Goal: Information Seeking & Learning: Understand process/instructions

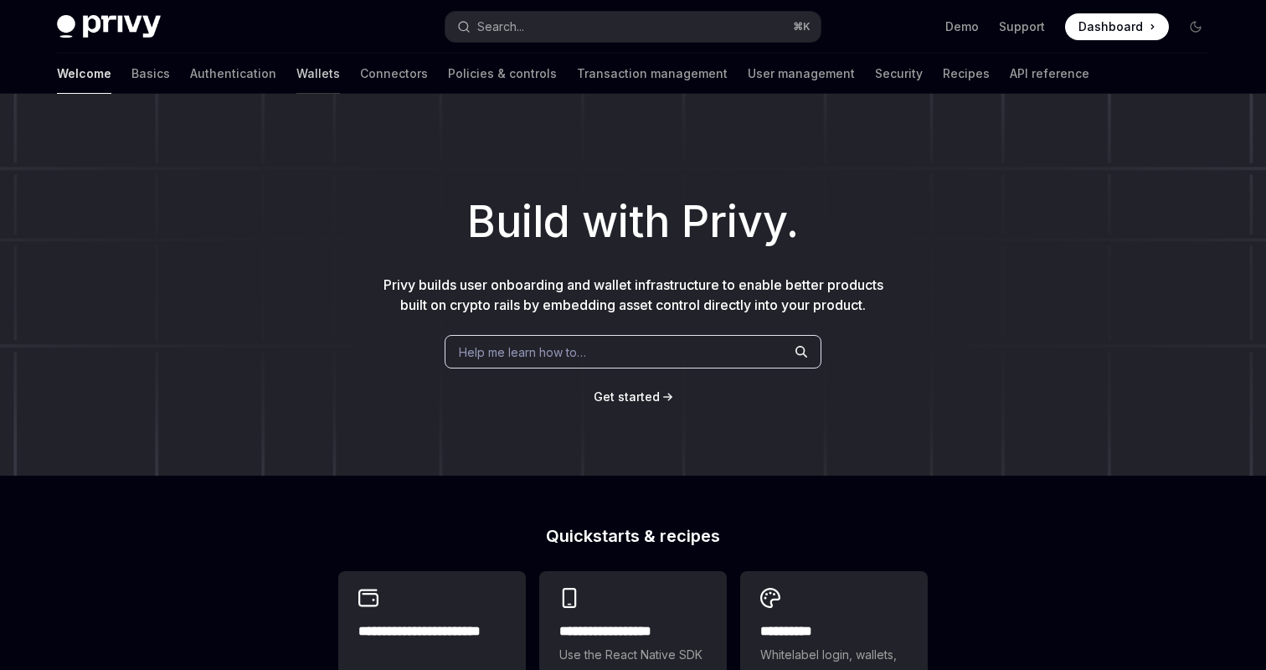
click at [296, 80] on link "Wallets" at bounding box center [318, 74] width 44 height 40
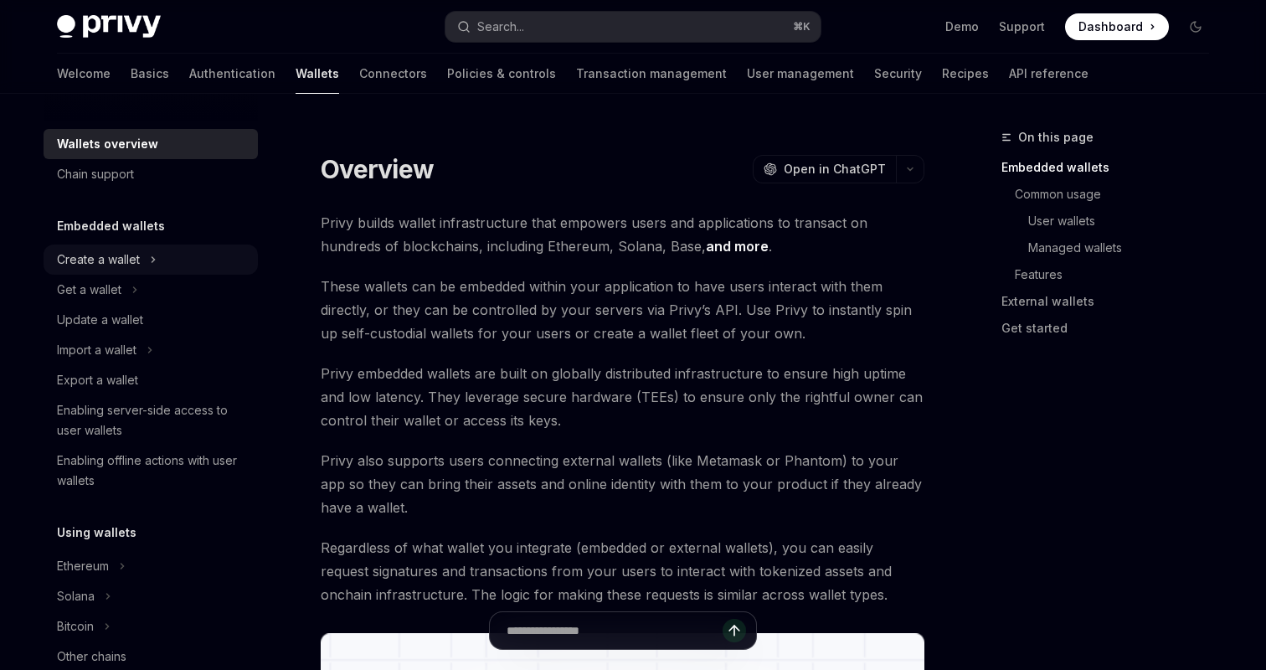
click at [121, 247] on button "Create a wallet" at bounding box center [151, 260] width 214 height 30
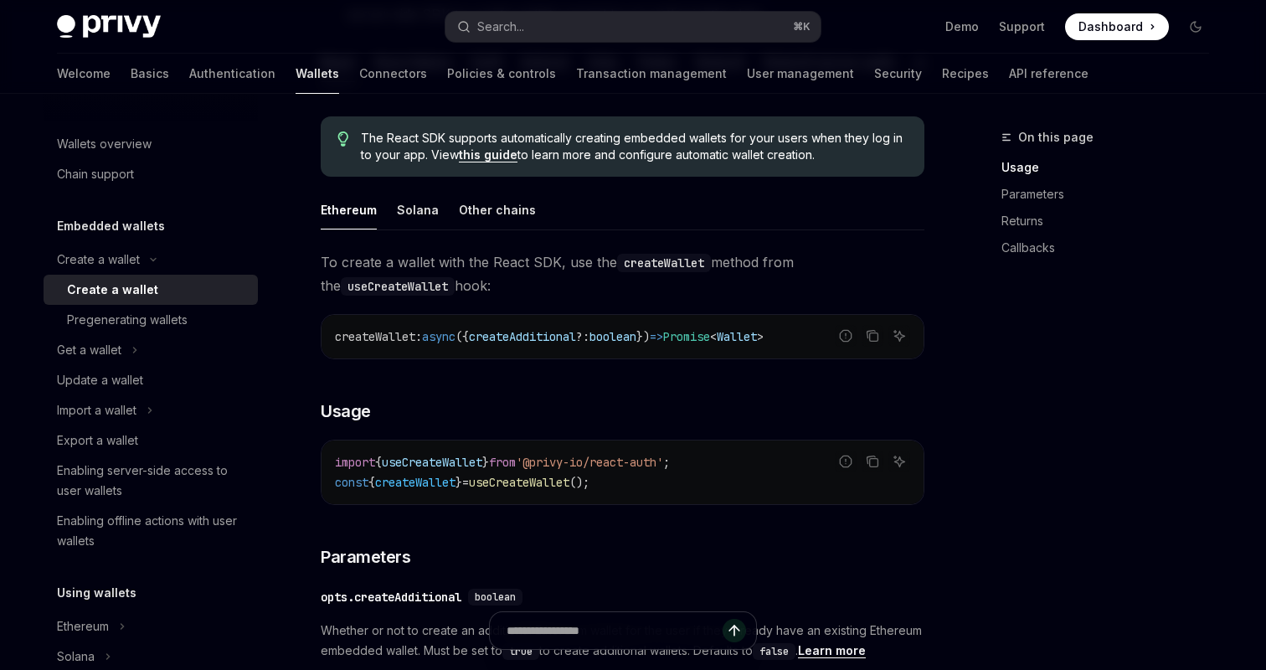
scroll to position [398, 0]
click at [113, 146] on div "Wallets overview" at bounding box center [104, 144] width 95 height 20
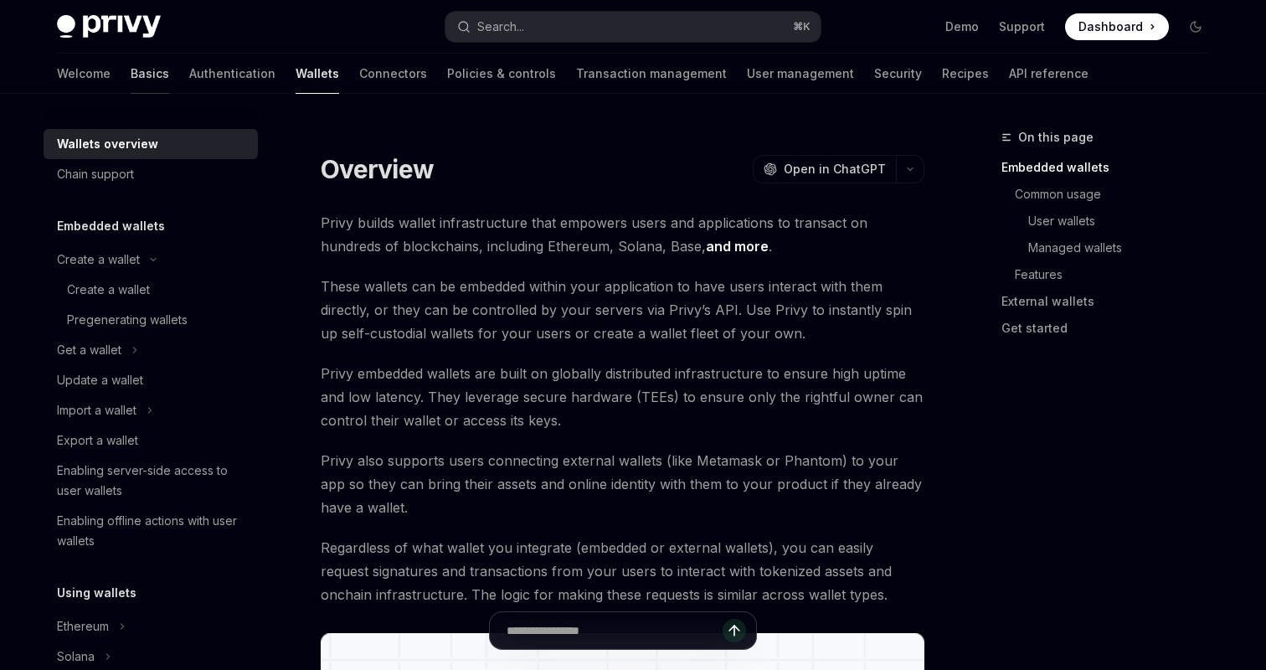
click at [131, 74] on link "Basics" at bounding box center [150, 74] width 39 height 40
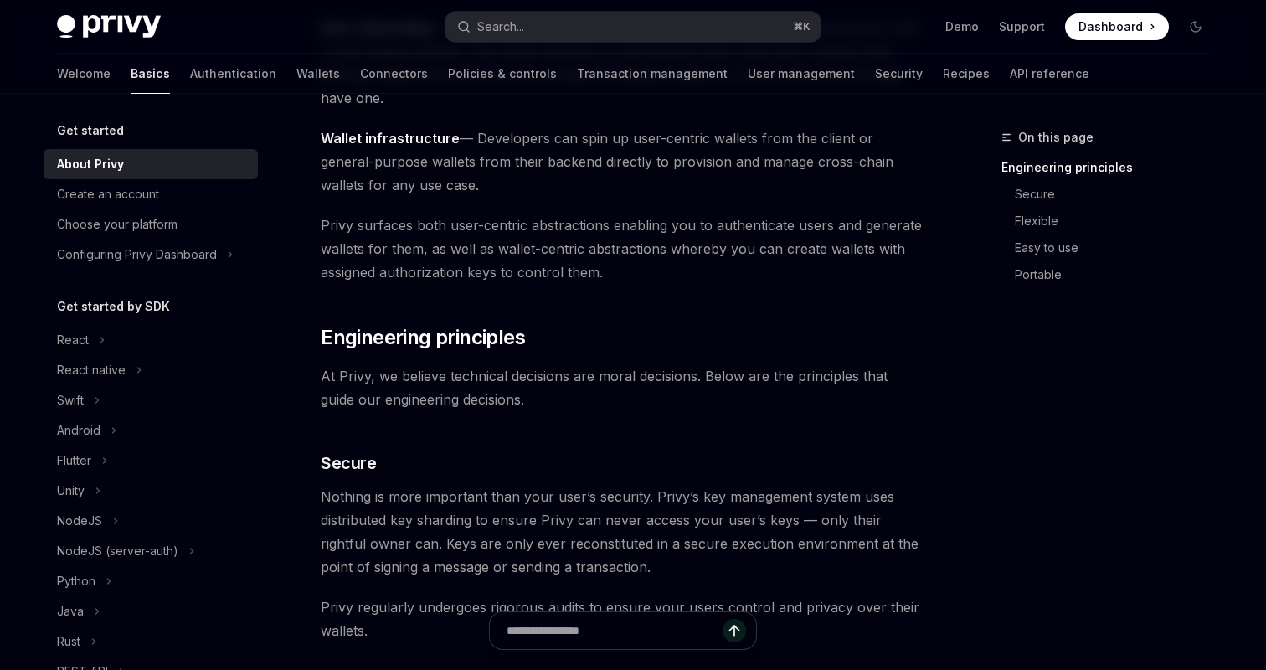
scroll to position [538, 0]
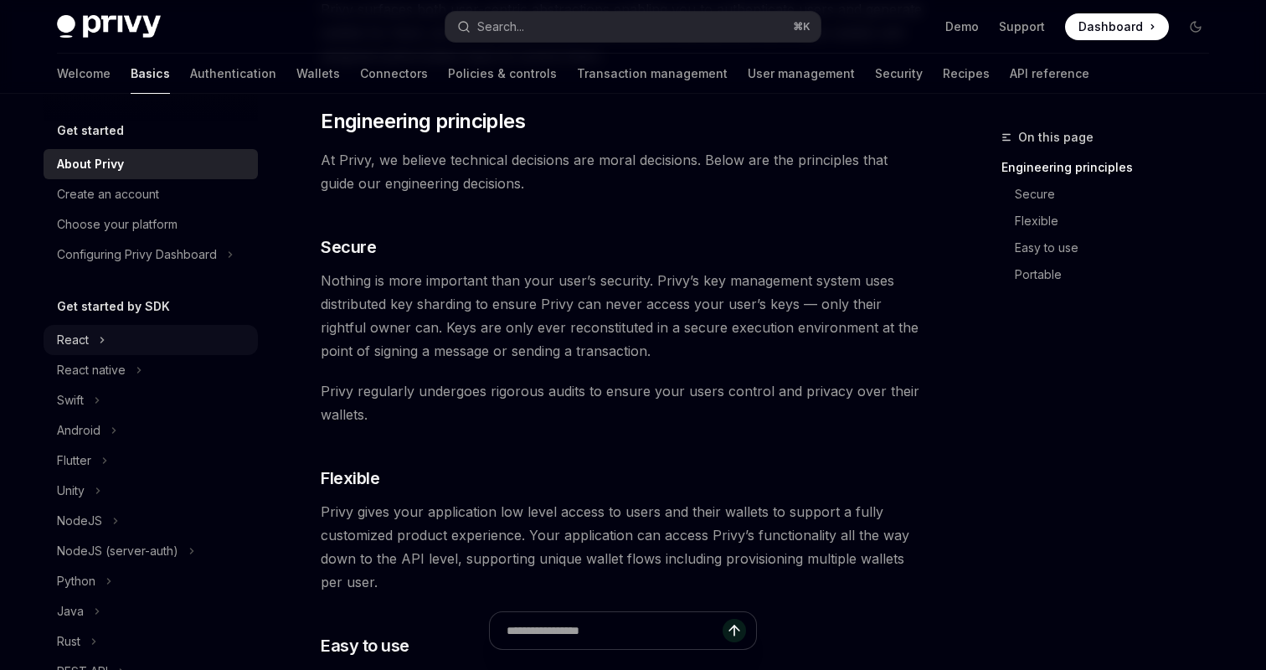
click at [78, 335] on div "React" at bounding box center [73, 340] width 32 height 20
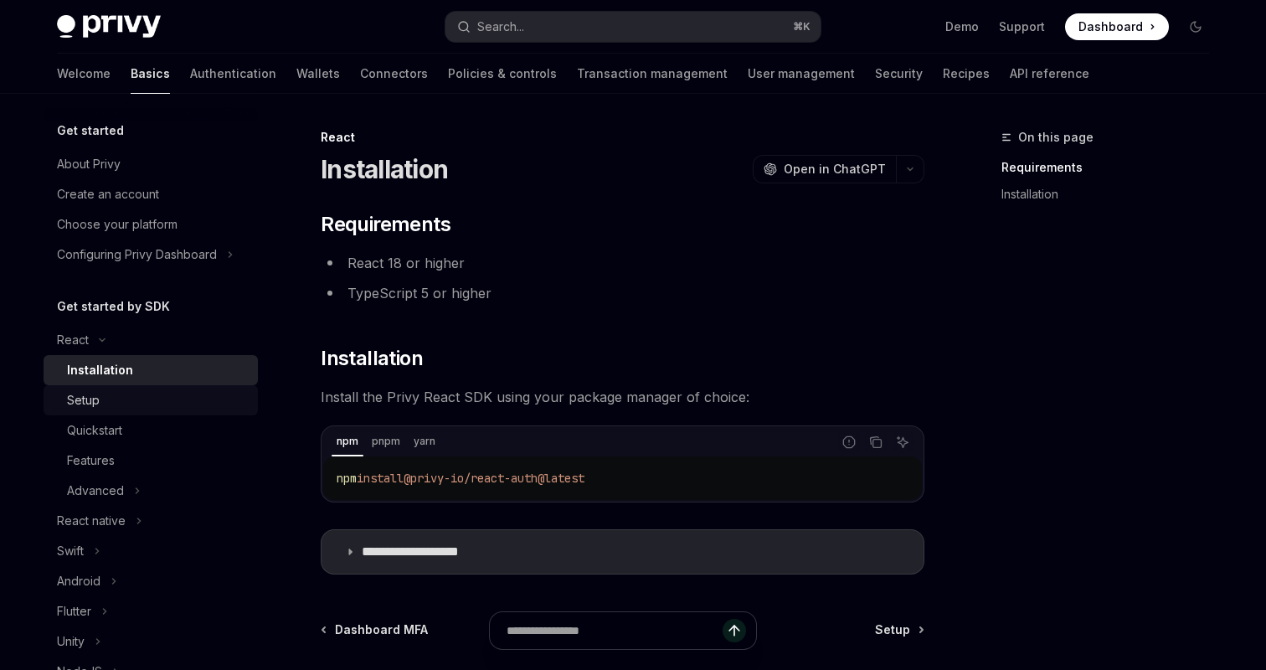
click at [99, 394] on div "Setup" at bounding box center [83, 400] width 33 height 20
type textarea "*"
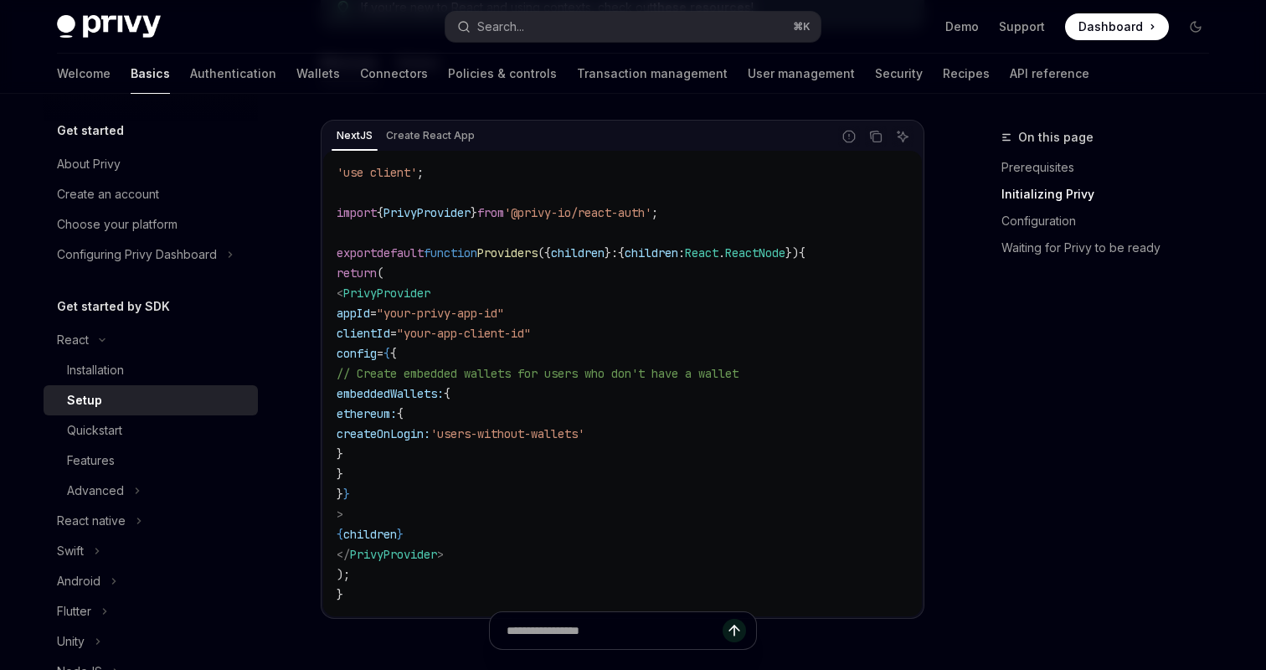
scroll to position [621, 0]
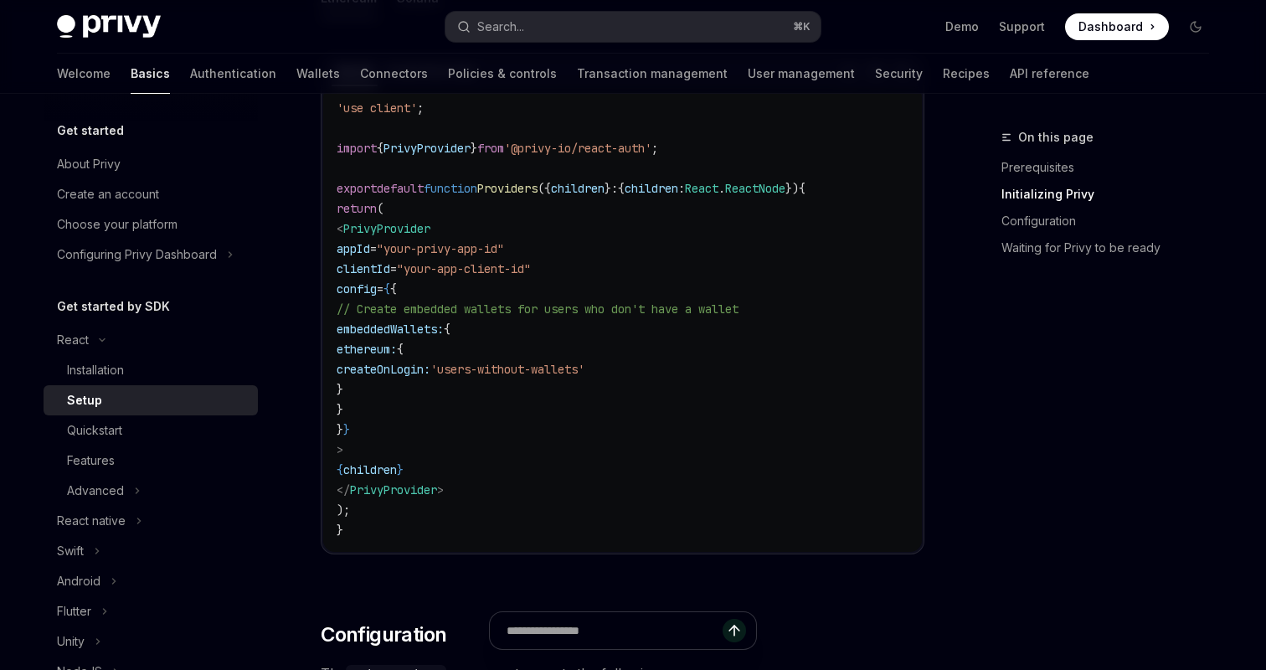
click at [444, 322] on span "embeddedWallets:" at bounding box center [390, 329] width 107 height 15
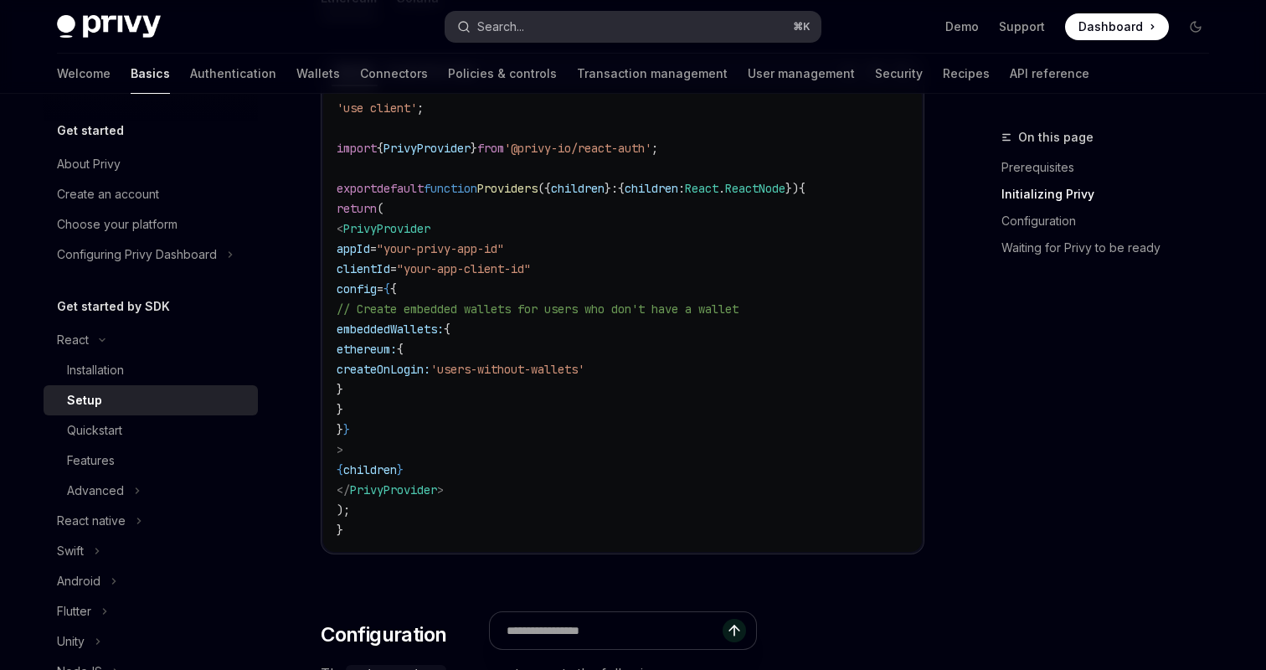
click at [525, 38] on button "Search... ⌘ K" at bounding box center [632, 27] width 375 height 30
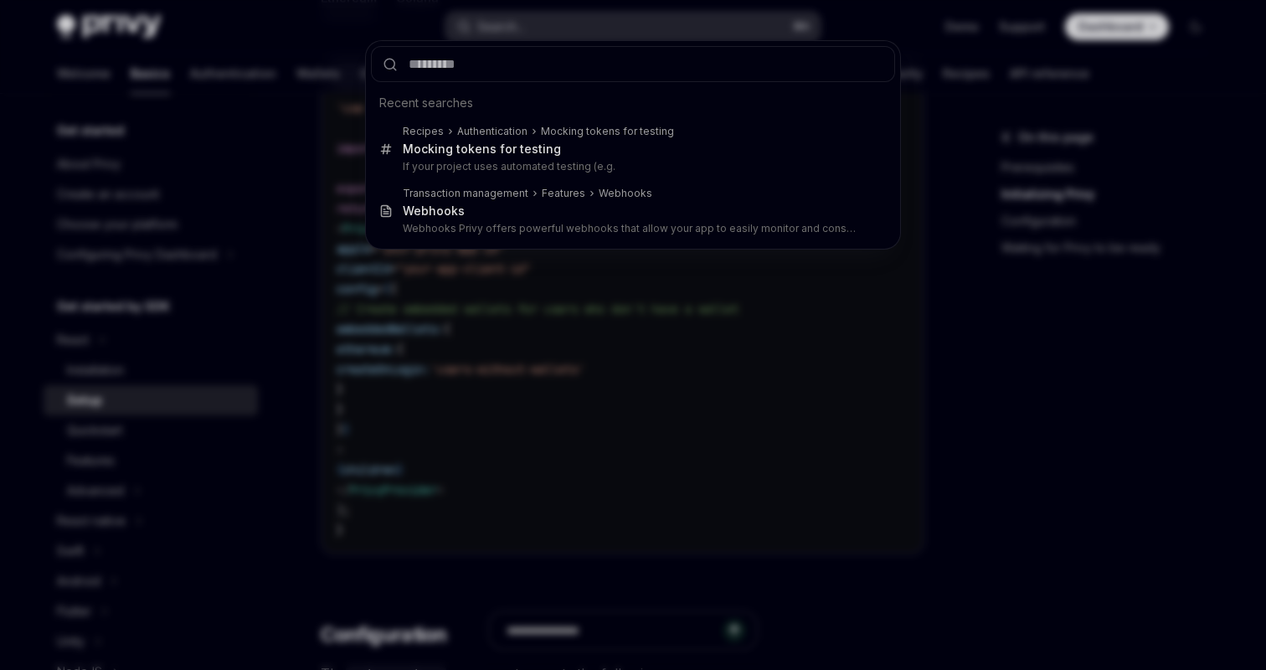
type input "**********"
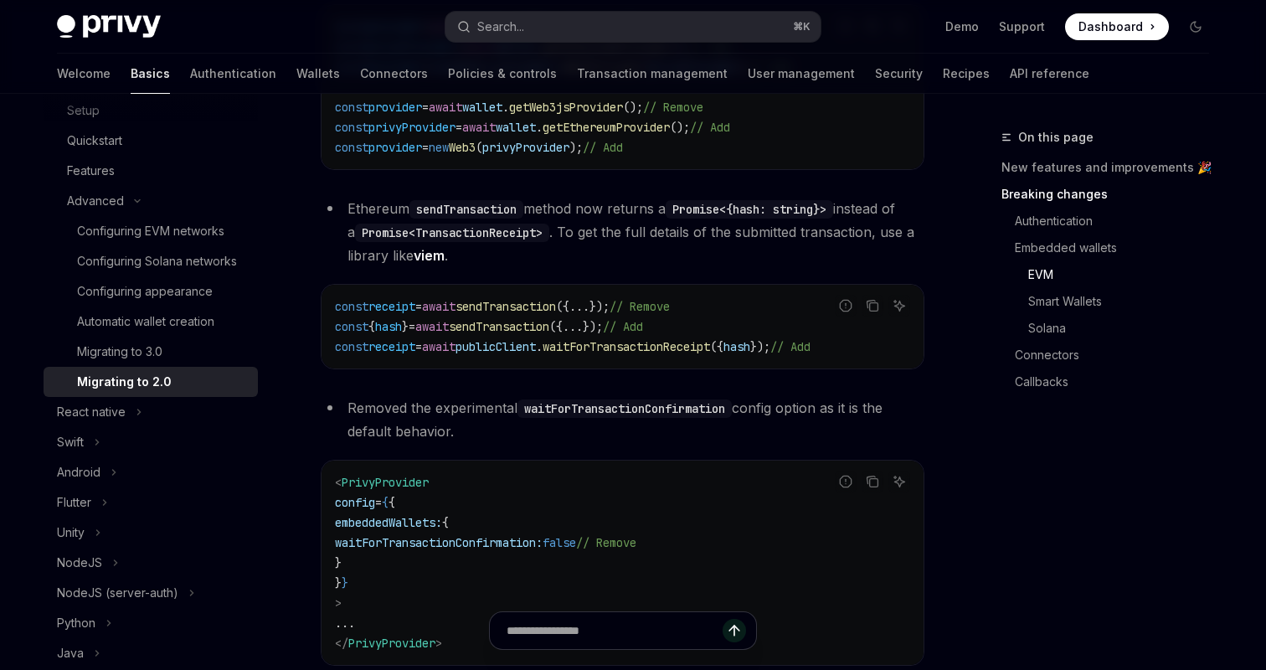
scroll to position [1919, 0]
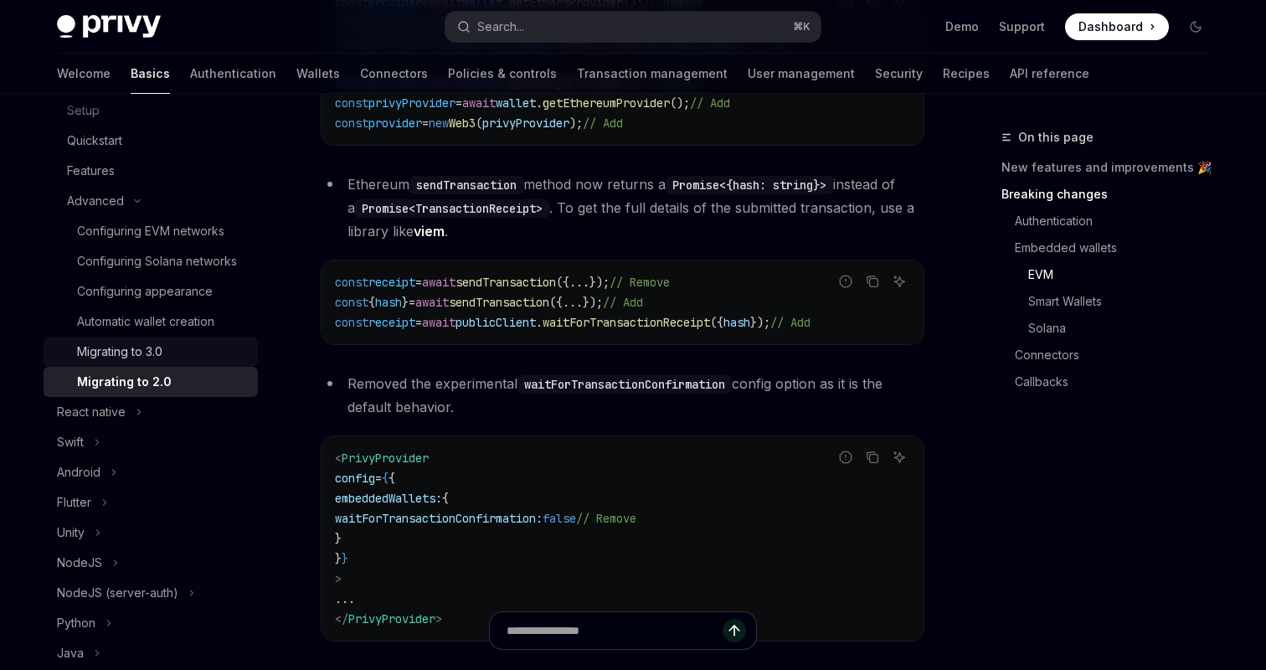
click at [162, 354] on div "Migrating to 3.0" at bounding box center [119, 352] width 85 height 20
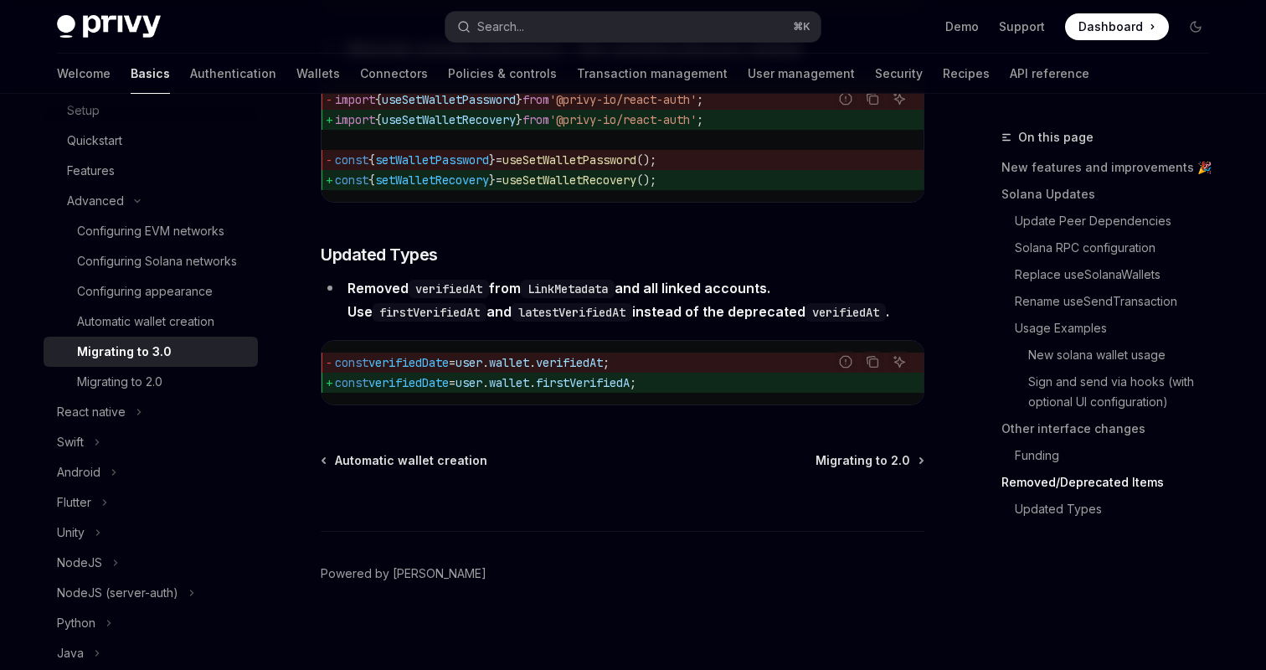
scroll to position [7545, 0]
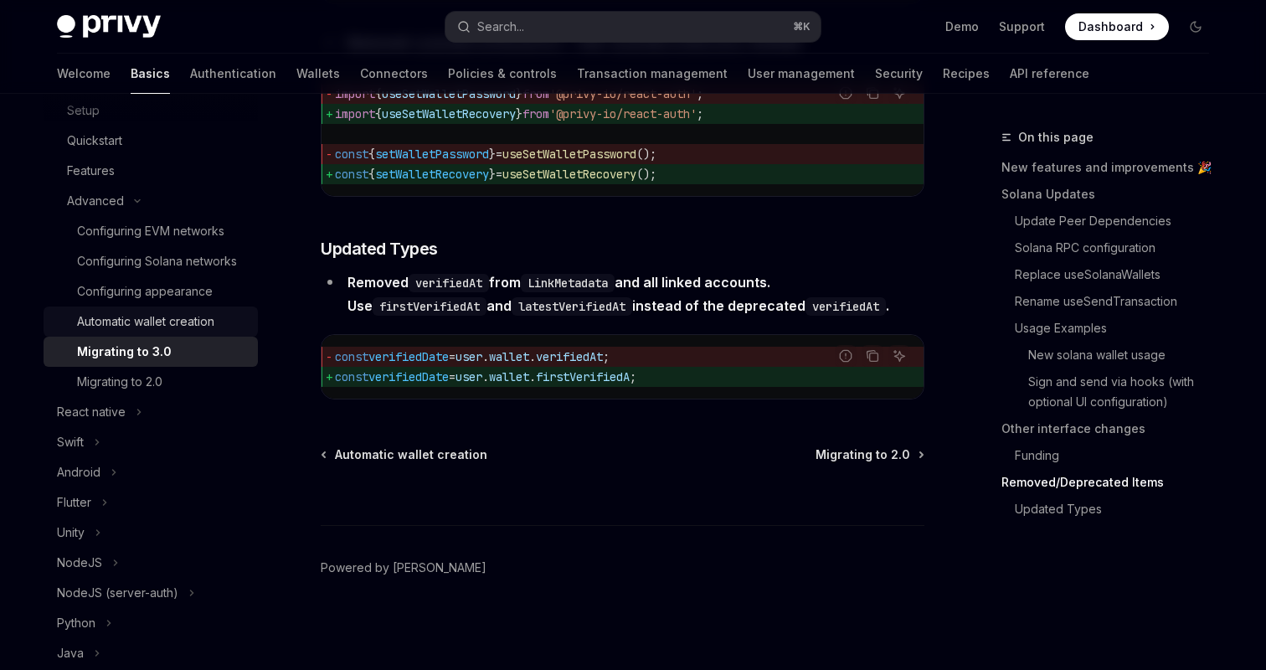
click at [175, 322] on div "Automatic wallet creation" at bounding box center [145, 321] width 137 height 20
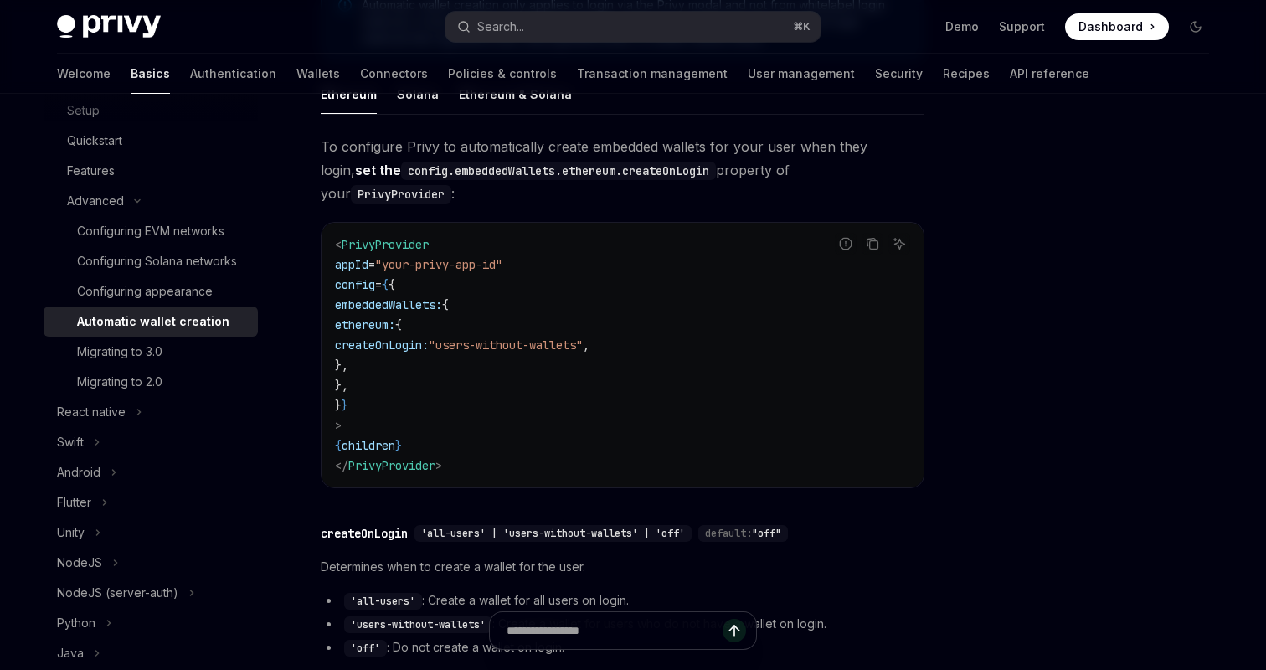
scroll to position [294, 0]
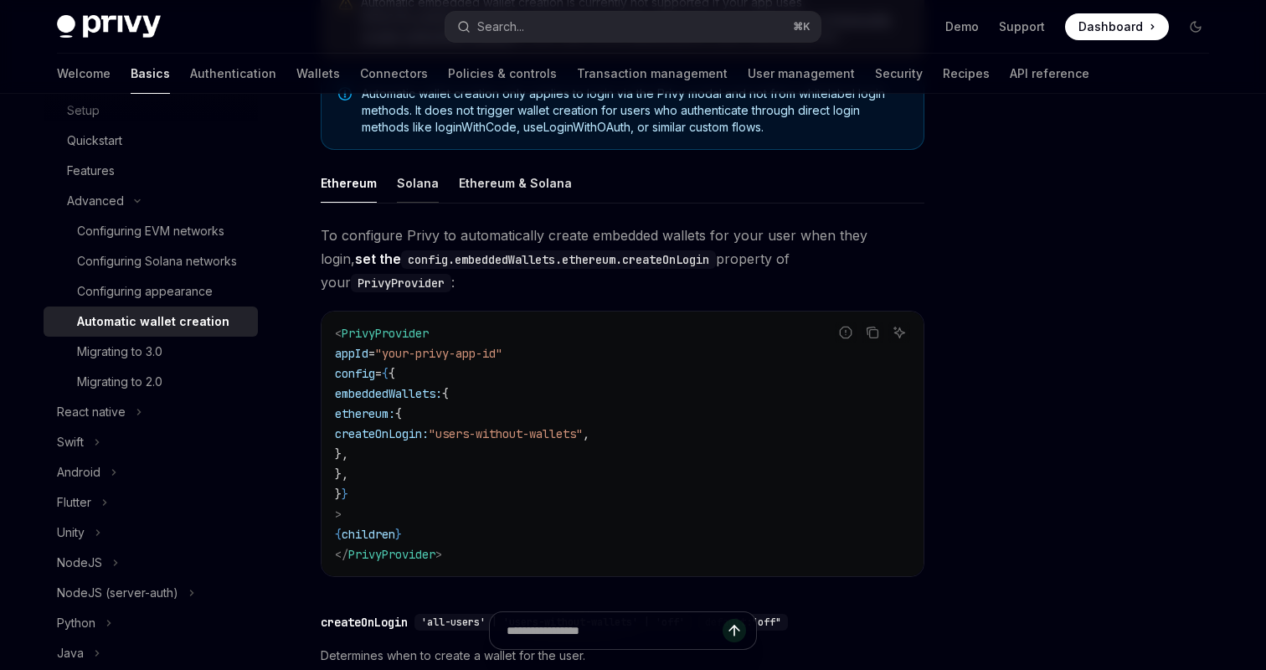
click at [412, 188] on div "Solana" at bounding box center [418, 182] width 42 height 39
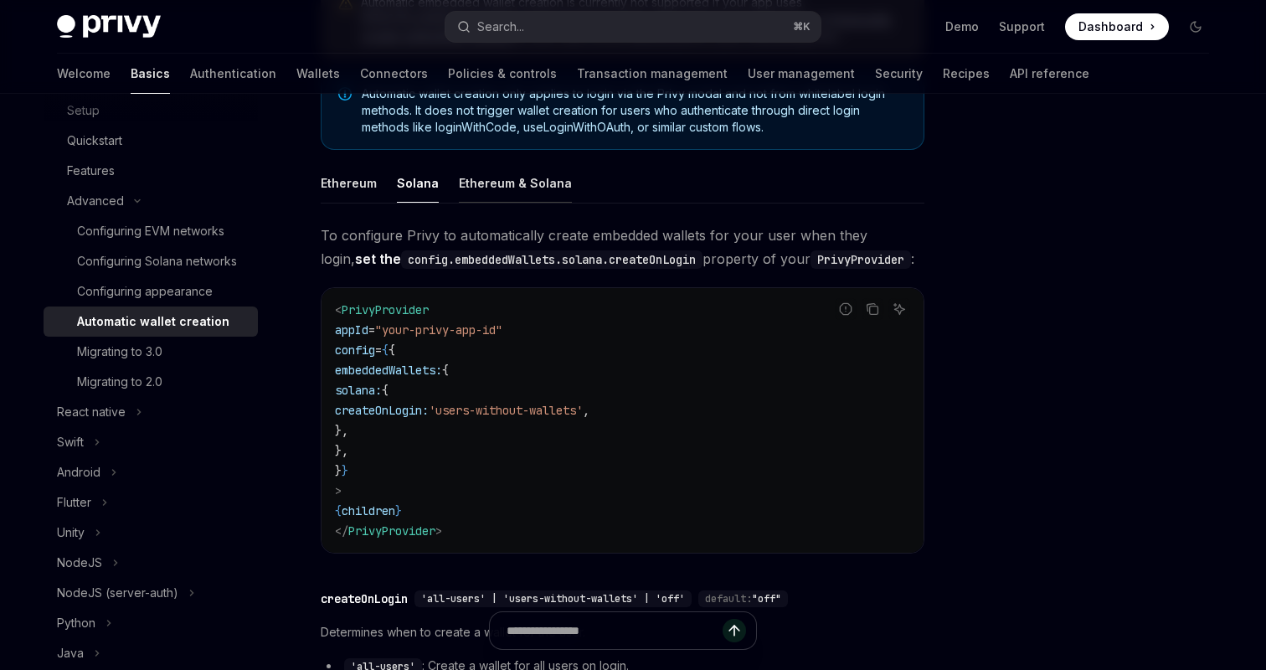
click at [486, 192] on div "Ethereum & Solana" at bounding box center [515, 182] width 113 height 39
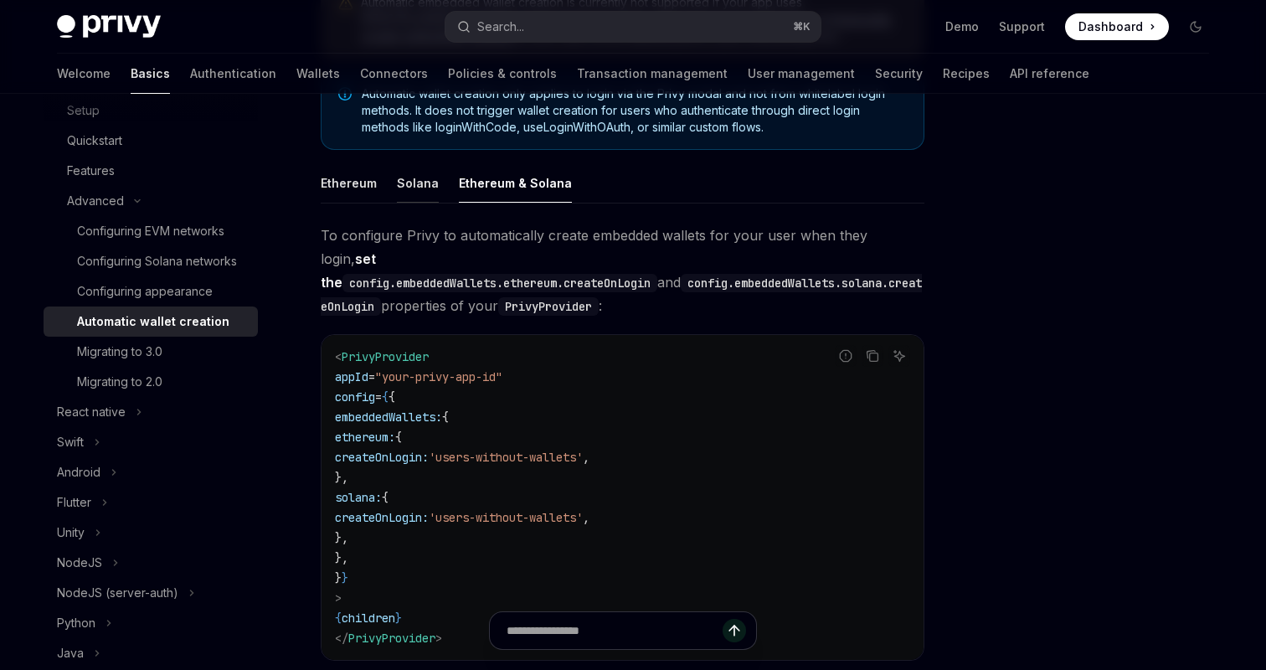
click at [402, 185] on div "Solana" at bounding box center [418, 182] width 42 height 39
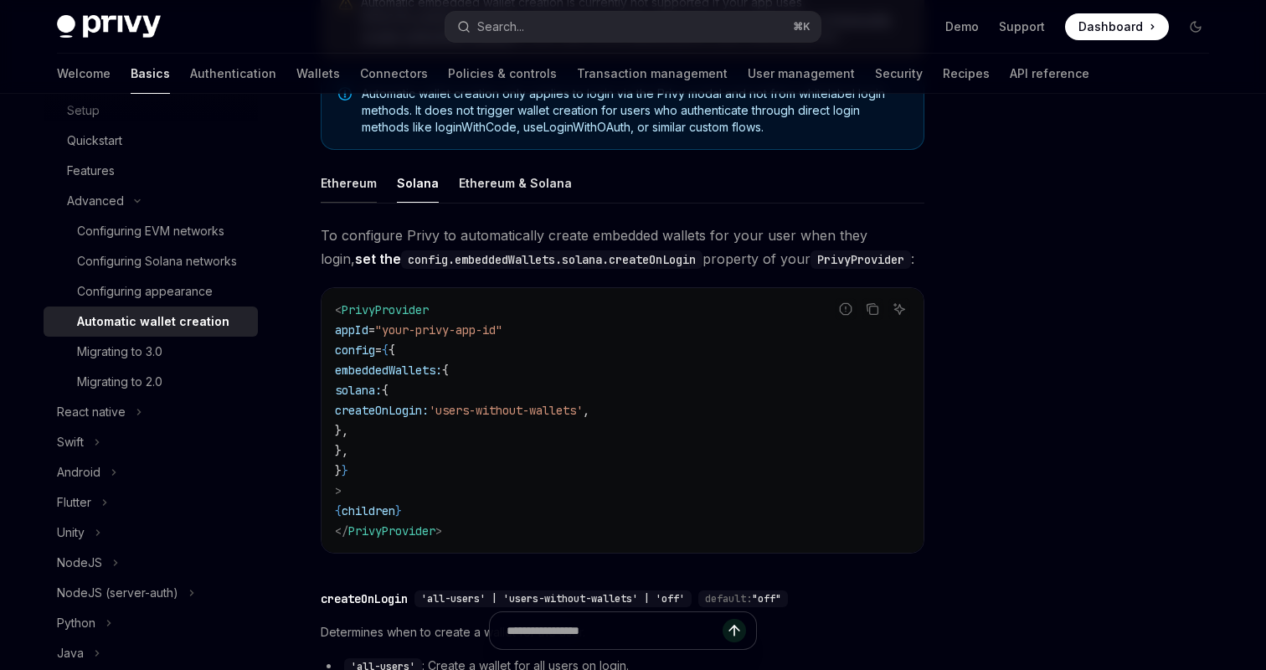
click at [351, 183] on div "Ethereum" at bounding box center [349, 182] width 56 height 39
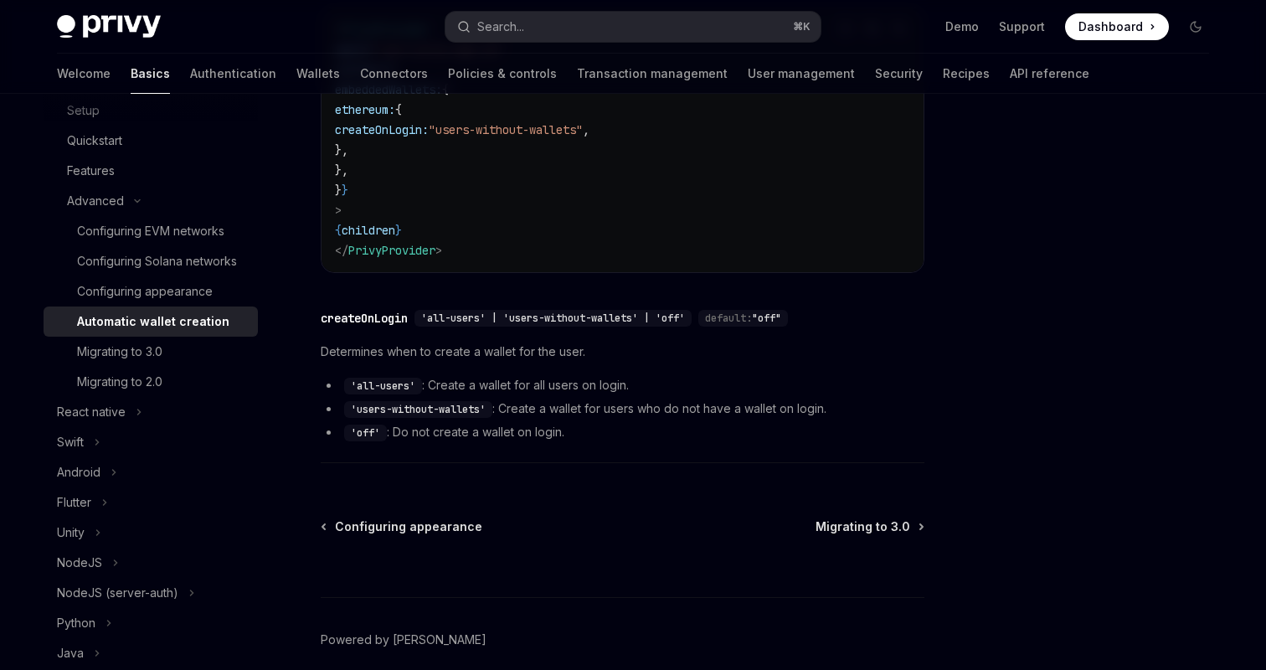
scroll to position [646, 0]
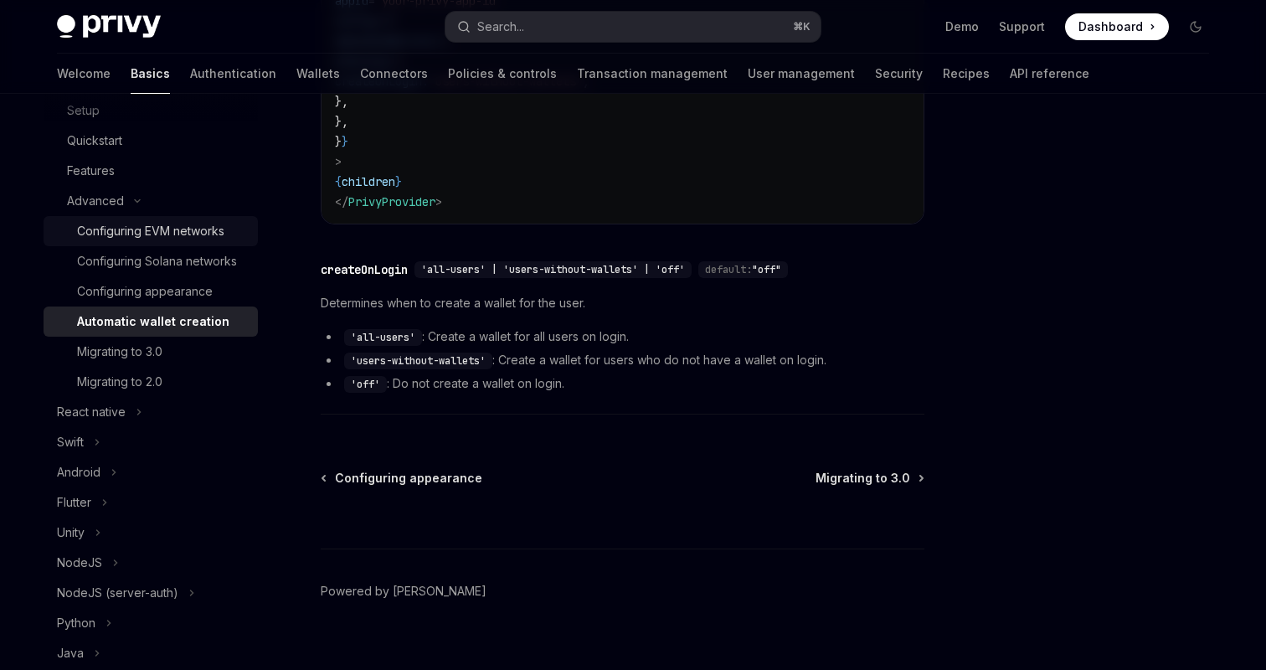
click at [133, 229] on div "Configuring EVM networks" at bounding box center [150, 231] width 147 height 20
type textarea "*"
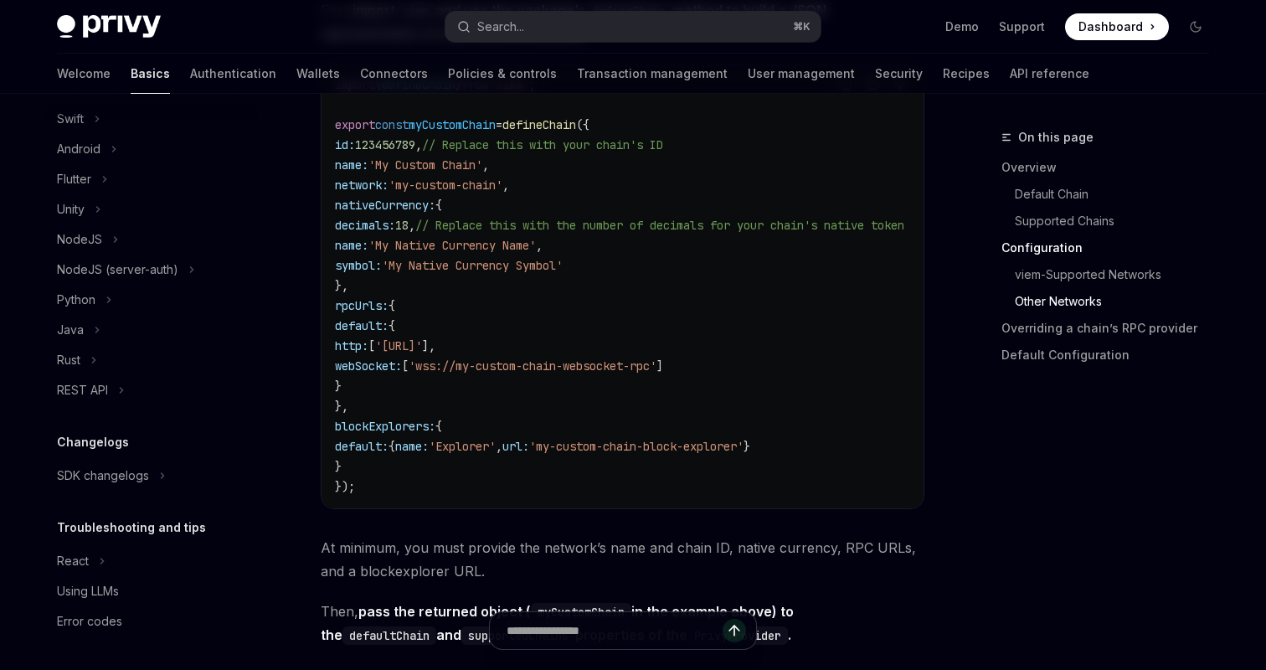
scroll to position [3044, 0]
